Goal: Information Seeking & Learning: Find specific fact

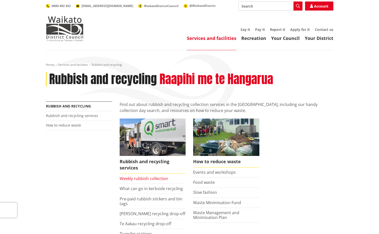
click at [141, 177] on link "Weekly rubbish collection" at bounding box center [144, 178] width 48 height 6
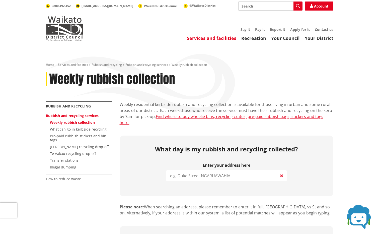
click at [235, 170] on input "search" at bounding box center [226, 175] width 120 height 11
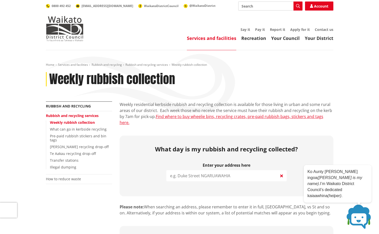
paste input "-37.605170,"
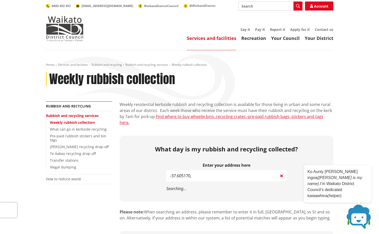
type input "-37.605170,"
drag, startPoint x: 175, startPoint y: 171, endPoint x: 173, endPoint y: 171, distance: 2.8
click at [173, 171] on div "Enter your address here -37.605170, Searching..." at bounding box center [226, 177] width 120 height 28
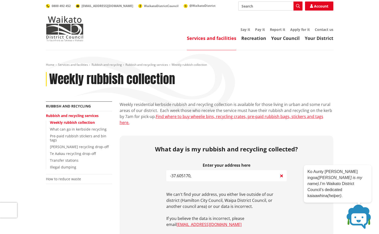
click at [153, 167] on div "What day is my rubbish and recycling collected? Enter your address here -37.605…" at bounding box center [226, 186] width 213 height 102
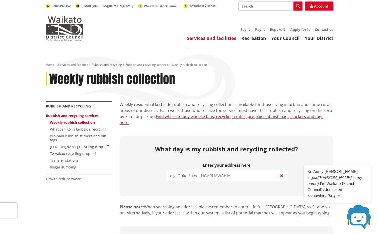
click at [180, 170] on input "search" at bounding box center [226, 175] width 120 height 11
paste input "1153 Rotowaro Rd, Glen Afton, Huntly 3771, New Zealand"
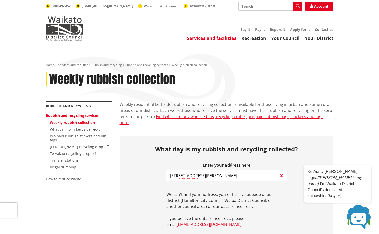
drag, startPoint x: 226, startPoint y: 170, endPoint x: 298, endPoint y: 168, distance: 72.2
click at [298, 168] on div "What day is my rubbish and recycling collected? Enter your address here 1153 Ro…" at bounding box center [226, 186] width 213 height 102
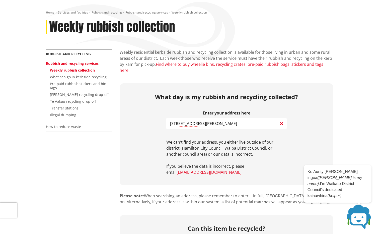
scroll to position [50, 0]
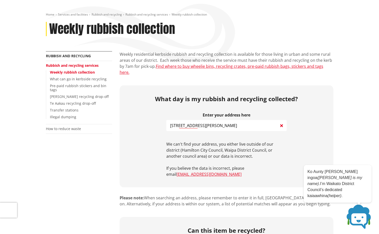
drag, startPoint x: 179, startPoint y: 119, endPoint x: 166, endPoint y: 120, distance: 13.5
click at [166, 120] on div "What day is my rubbish and recycling collected? Enter your address here 1153 Ro…" at bounding box center [226, 136] width 213 height 102
drag, startPoint x: 222, startPoint y: 119, endPoint x: 194, endPoint y: 121, distance: 27.6
click at [194, 121] on input "Rotowaro Rd, Glen Afton" at bounding box center [226, 125] width 120 height 11
click at [171, 121] on input "Rotowaro Rd" at bounding box center [226, 125] width 120 height 11
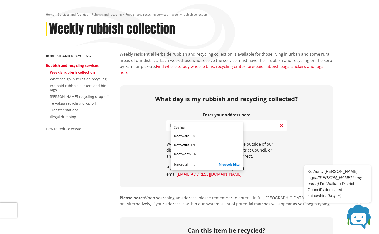
type input "Rotowaro Rd"
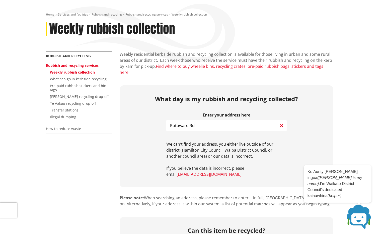
click at [282, 141] on p "We can't find your address, you either live outside of our district (Hamilton C…" at bounding box center [226, 150] width 120 height 18
